Goal: Communication & Community: Answer question/provide support

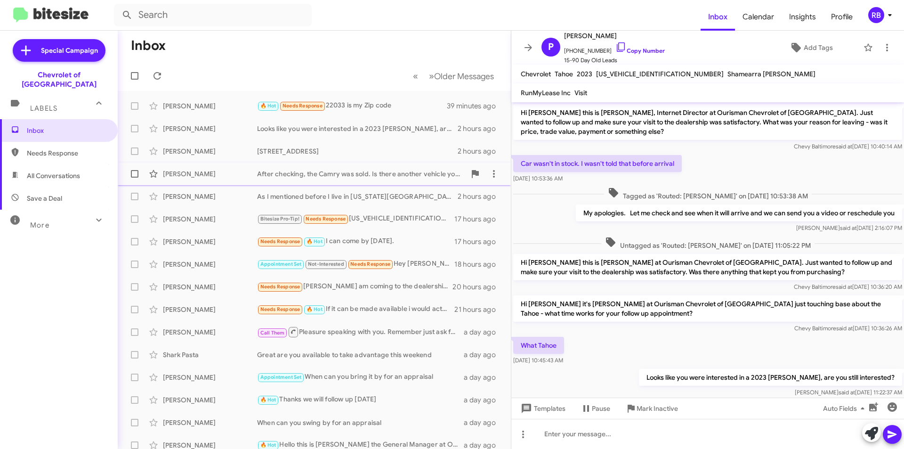
scroll to position [23, 0]
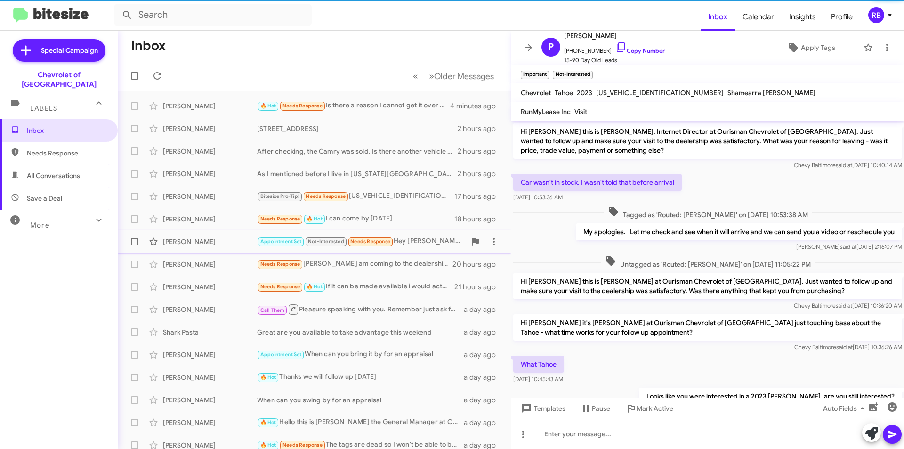
scroll to position [77, 0]
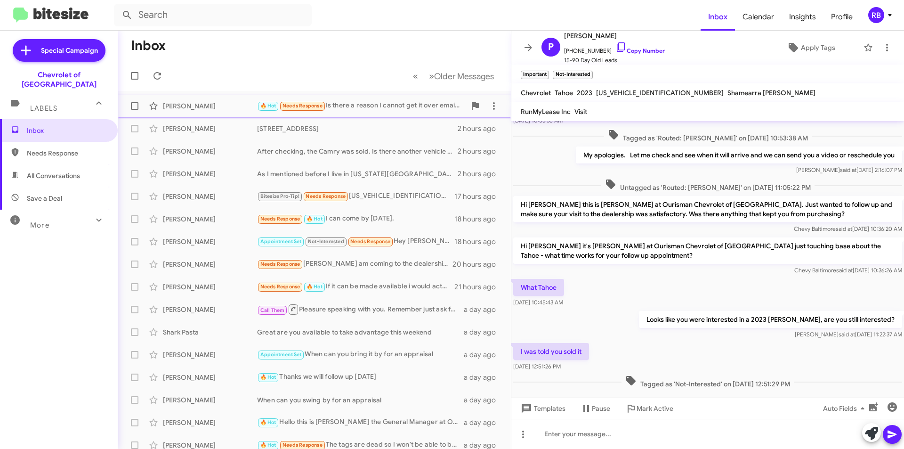
click at [399, 110] on div "🔥 Hot Needs Response Is there a reason I cannot get it over email or text?" at bounding box center [361, 105] width 209 height 11
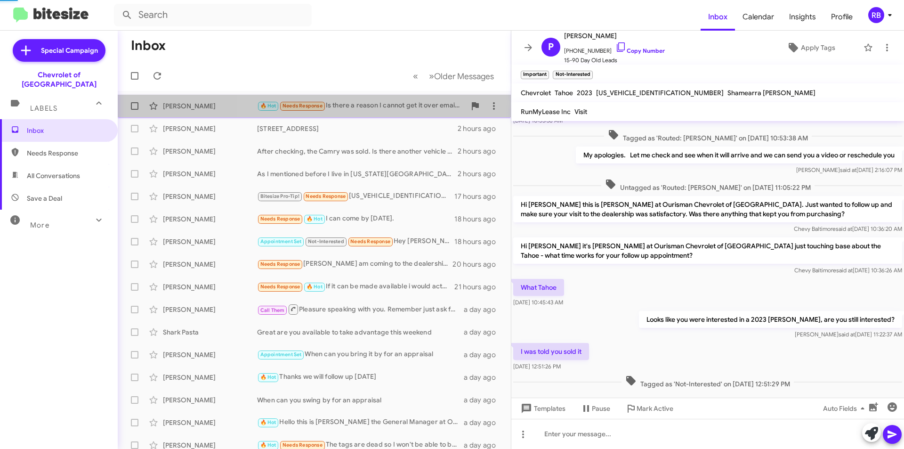
scroll to position [420, 0]
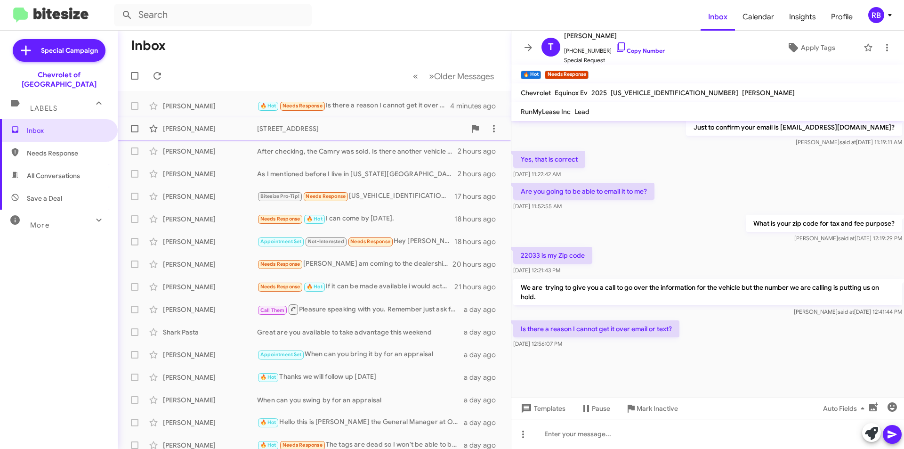
click at [404, 128] on div "[STREET_ADDRESS]" at bounding box center [361, 128] width 209 height 9
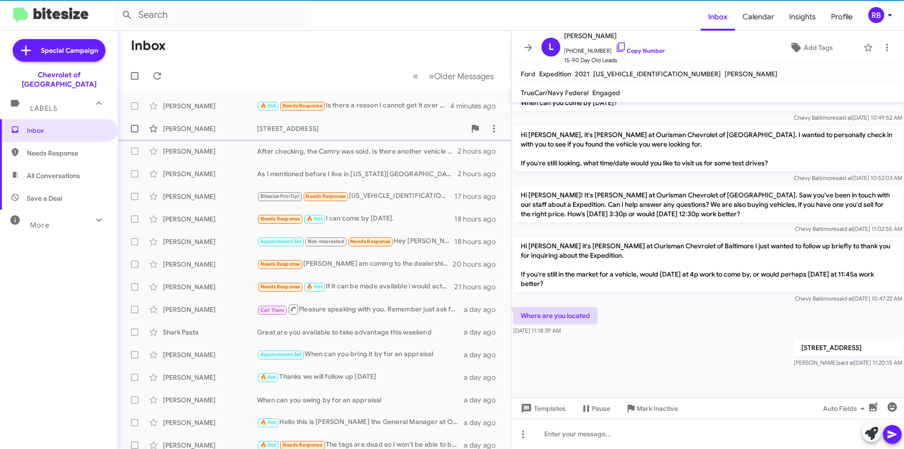
scroll to position [447, 0]
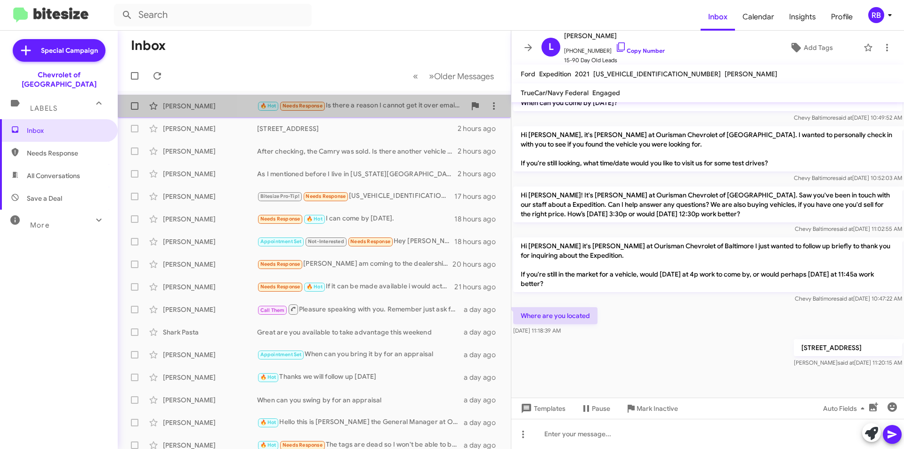
click at [384, 108] on div "🔥 Hot Needs Response Is there a reason I cannot get it over email or text?" at bounding box center [361, 105] width 209 height 11
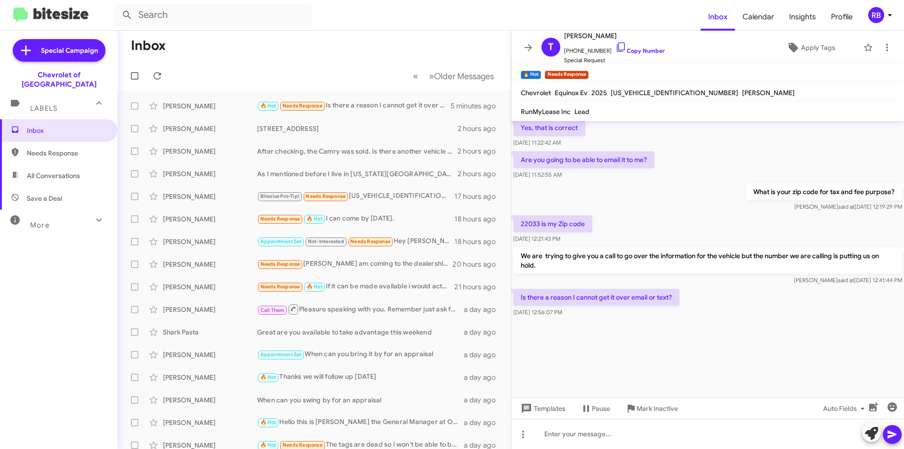
scroll to position [1287, 0]
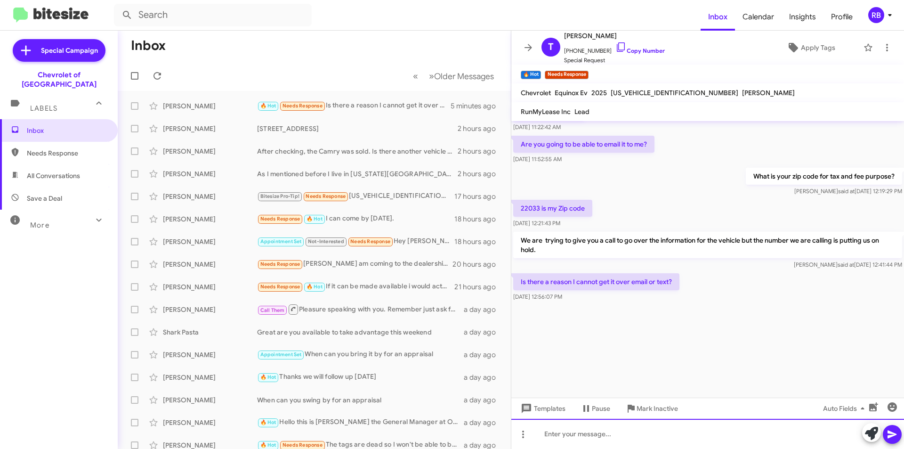
click at [579, 434] on div at bounding box center [707, 433] width 393 height 30
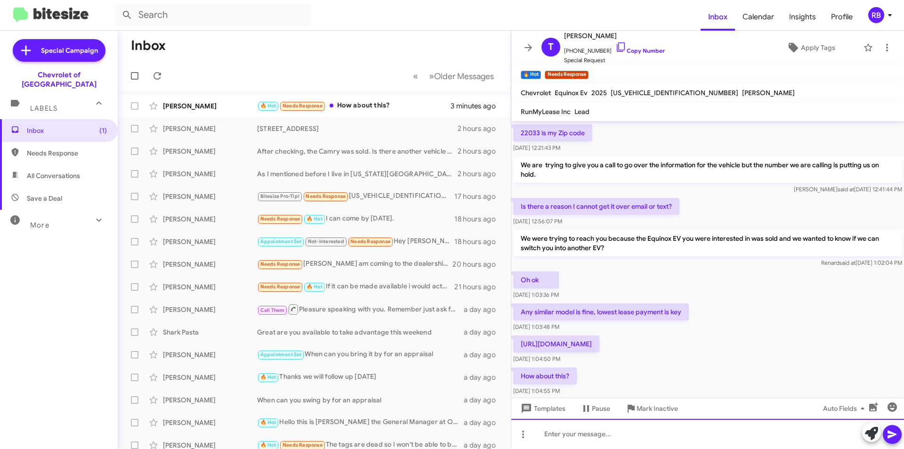
scroll to position [439, 0]
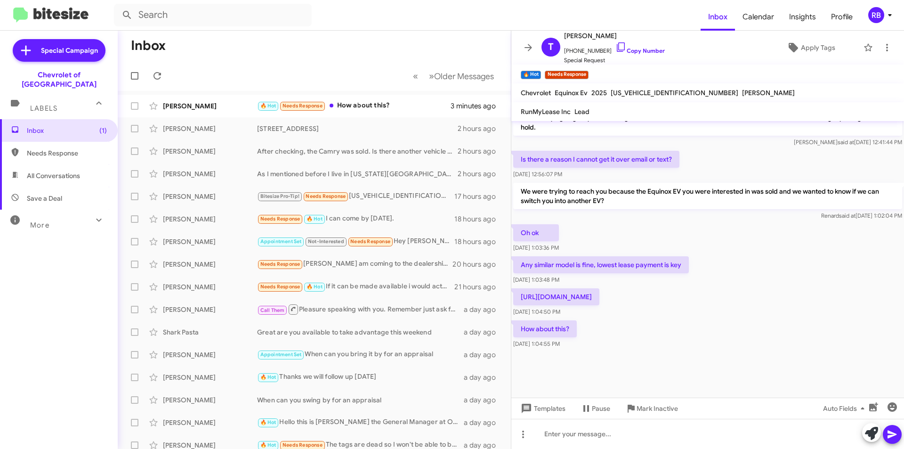
drag, startPoint x: 521, startPoint y: 284, endPoint x: 660, endPoint y: 310, distance: 141.3
click at [599, 310] on div "[URL][DOMAIN_NAME] [DATE] 1:04:50 PM" at bounding box center [556, 302] width 86 height 28
drag, startPoint x: 656, startPoint y: 310, endPoint x: 648, endPoint y: 306, distance: 9.1
click at [599, 310] on div "[DATE] 1:04:50 PM" at bounding box center [556, 311] width 86 height 9
click at [599, 299] on p "[URL][DOMAIN_NAME]" at bounding box center [556, 296] width 86 height 17
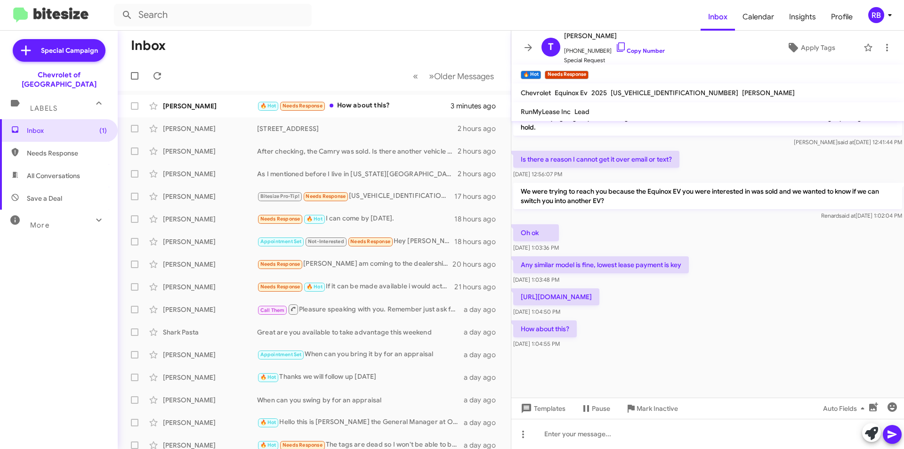
drag, startPoint x: 649, startPoint y: 297, endPoint x: 518, endPoint y: 282, distance: 131.6
click at [518, 288] on p "[URL][DOMAIN_NAME]" at bounding box center [556, 296] width 86 height 17
copy p "[URL][DOMAIN_NAME]"
click at [402, 108] on div "🔥 Hot Needs Response How about this?" at bounding box center [361, 105] width 209 height 11
click at [586, 441] on div at bounding box center [707, 433] width 393 height 30
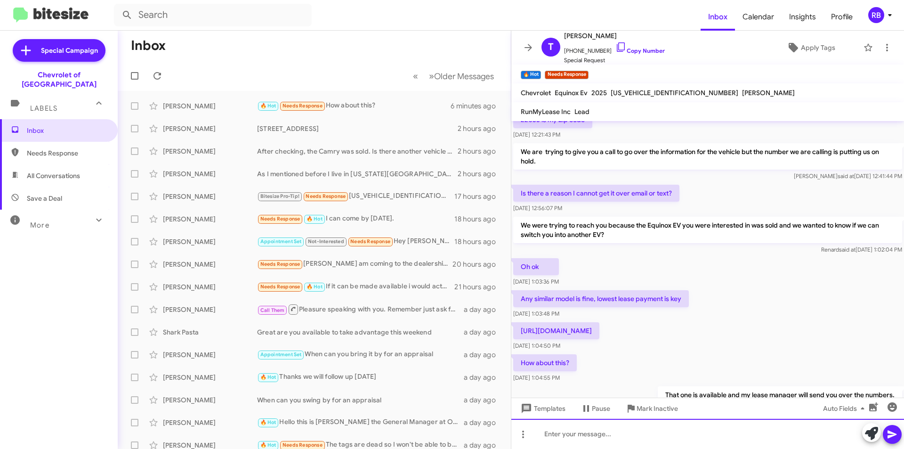
scroll to position [1274, 0]
